Goal: Task Accomplishment & Management: Manage account settings

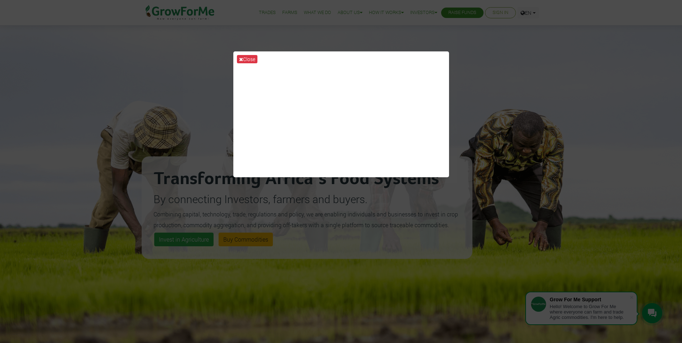
click at [467, 56] on div "Close" at bounding box center [341, 171] width 682 height 343
click at [664, 54] on div "Close" at bounding box center [341, 171] width 682 height 343
click at [666, 9] on div "Close" at bounding box center [341, 171] width 682 height 343
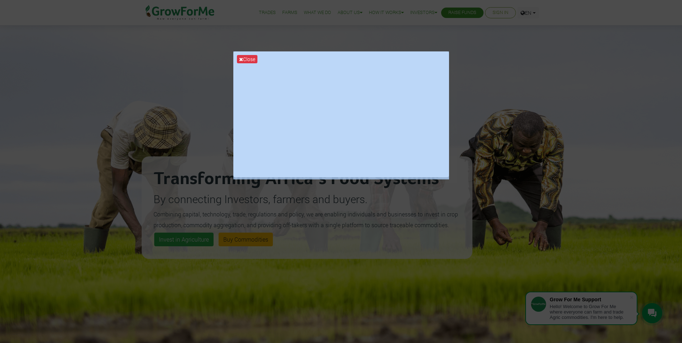
click at [666, 9] on div "Close" at bounding box center [341, 171] width 682 height 343
click at [240, 56] on button "Close" at bounding box center [247, 59] width 20 height 8
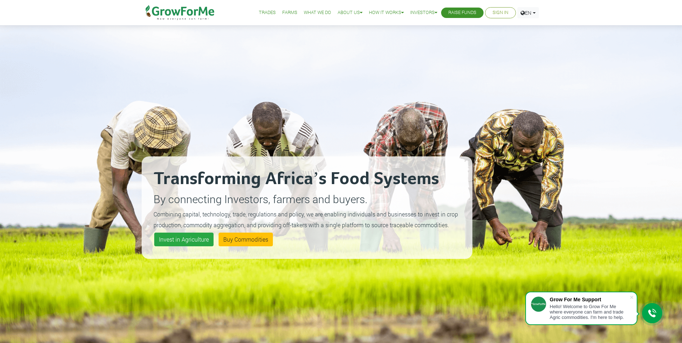
click at [496, 12] on link "Sign In" at bounding box center [501, 13] width 16 height 8
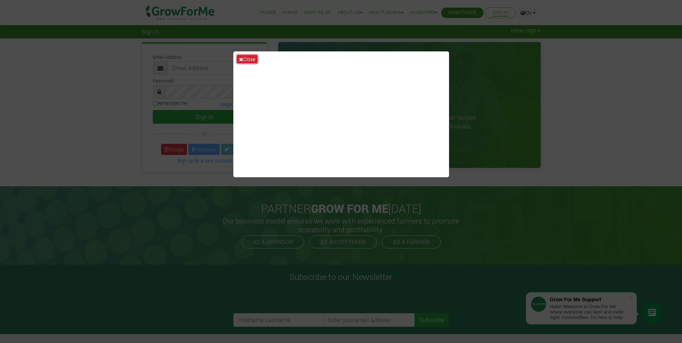
click at [244, 59] on button "Close" at bounding box center [247, 59] width 20 height 8
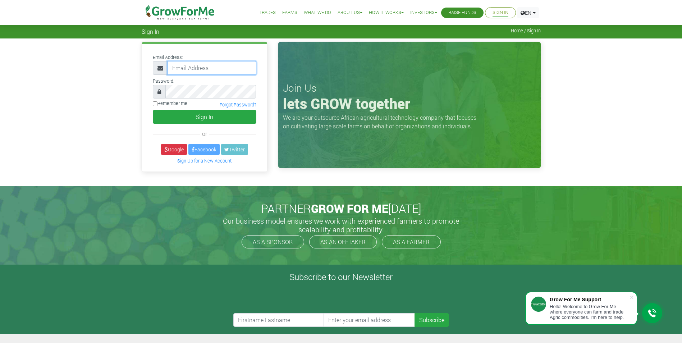
click at [215, 71] on input "email" at bounding box center [212, 68] width 89 height 14
type input "cdhunt@btinternet.com"
click at [153, 110] on button "Sign In" at bounding box center [205, 117] width 104 height 14
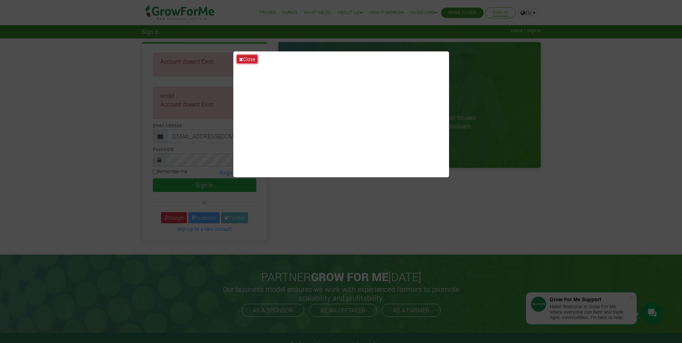
click at [250, 62] on button "Close" at bounding box center [247, 59] width 20 height 8
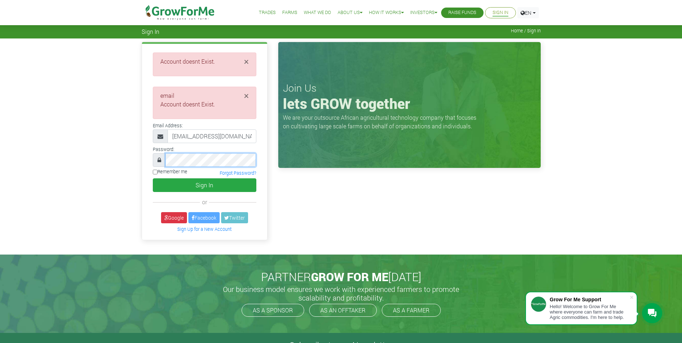
click at [163, 157] on div at bounding box center [205, 160] width 104 height 14
drag, startPoint x: 232, startPoint y: 138, endPoint x: 169, endPoint y: 133, distance: 63.8
click at [169, 133] on input "cdhunt@btinternet.com" at bounding box center [212, 136] width 89 height 14
type input "huntchristopherdavid@gmail.com"
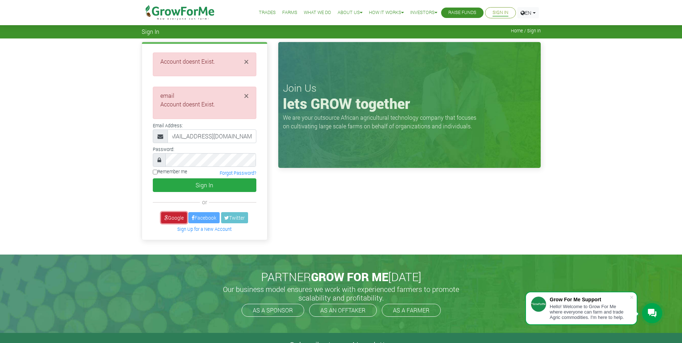
scroll to position [0, 0]
click at [179, 216] on link "Google" at bounding box center [174, 217] width 26 height 11
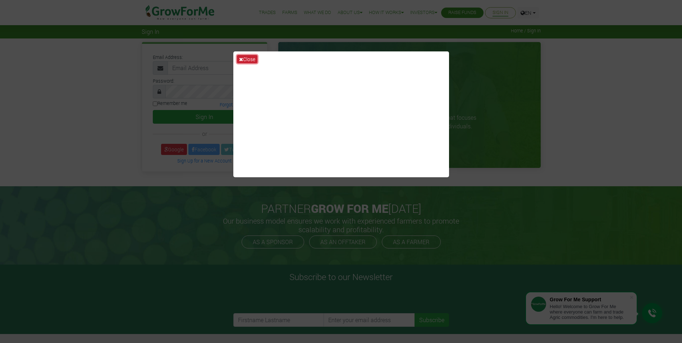
click at [248, 60] on button "Close" at bounding box center [247, 59] width 20 height 8
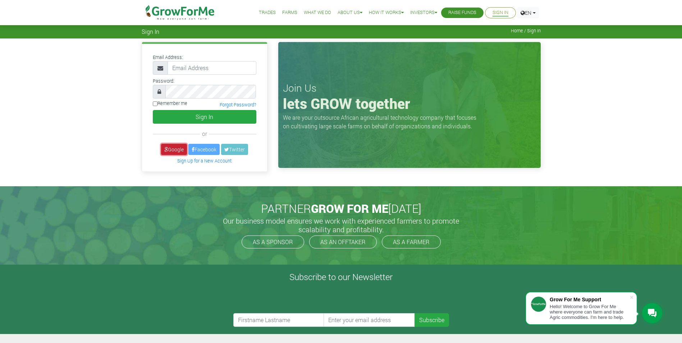
click at [175, 147] on link "Google" at bounding box center [174, 149] width 26 height 11
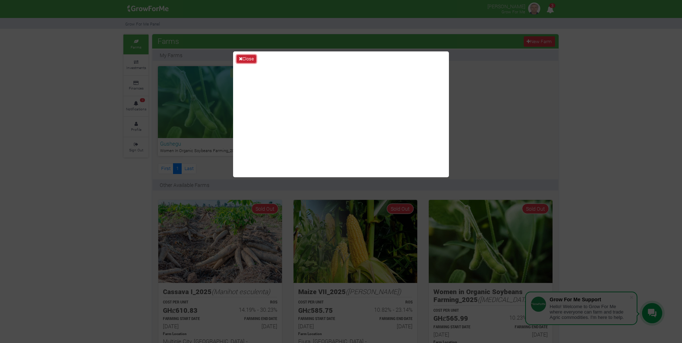
click at [250, 60] on button "Close" at bounding box center [246, 59] width 19 height 8
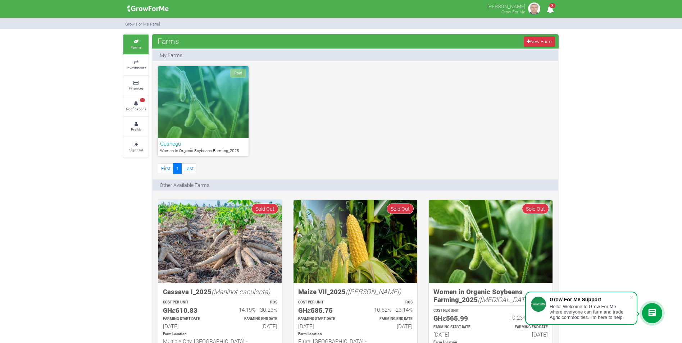
click at [201, 120] on div "Paid" at bounding box center [203, 102] width 91 height 72
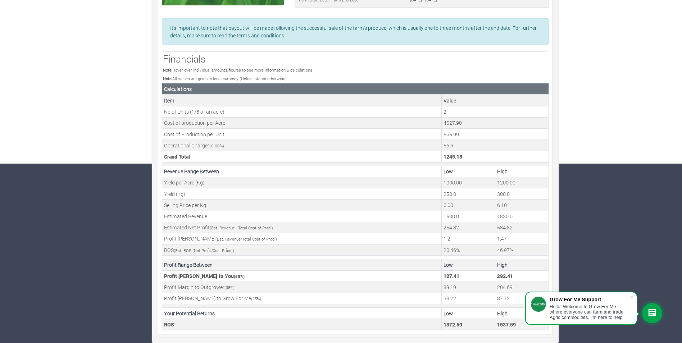
scroll to position [36, 0]
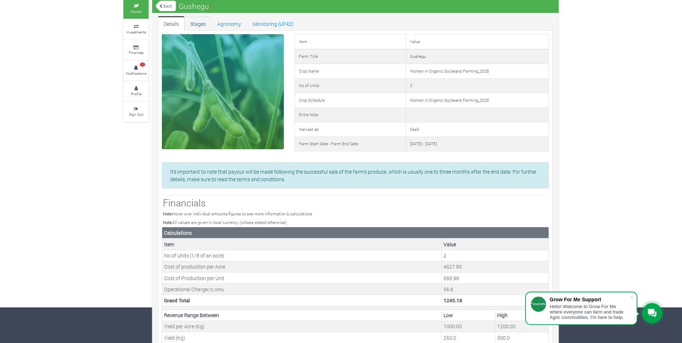
click at [195, 22] on link "Stages" at bounding box center [197, 23] width 27 height 14
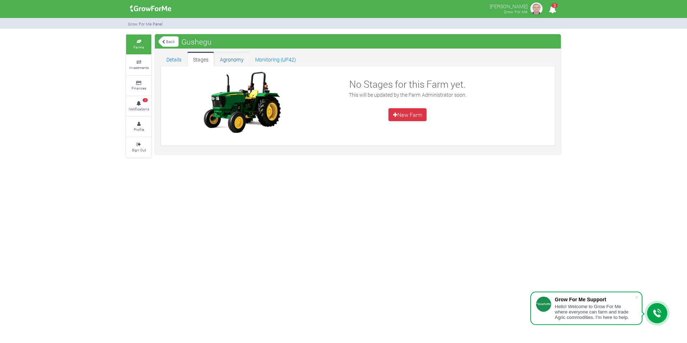
click at [229, 60] on link "Agronomy" at bounding box center [231, 59] width 35 height 14
click at [269, 59] on link "Monitoring (UP42)" at bounding box center [276, 59] width 52 height 14
click at [174, 61] on link "Details" at bounding box center [174, 59] width 27 height 14
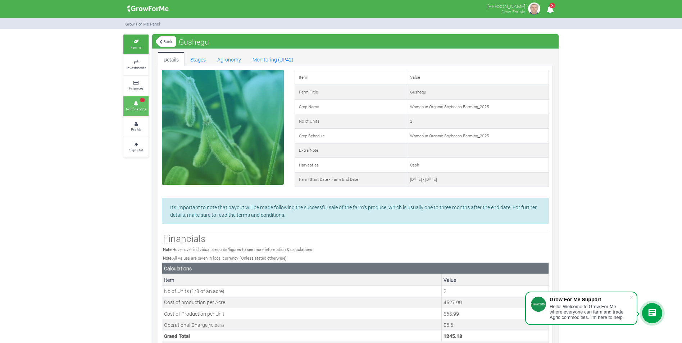
click at [138, 100] on link "3 Notifications" at bounding box center [135, 106] width 25 height 20
